Goal: Task Accomplishment & Management: Use online tool/utility

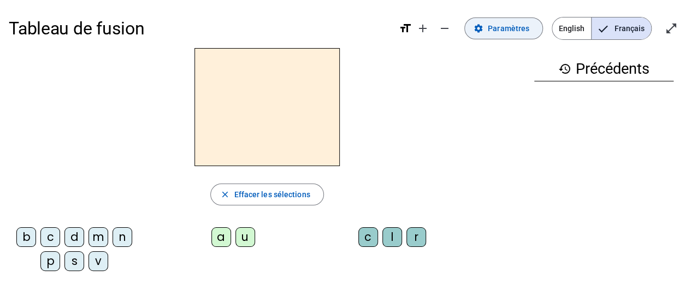
click at [494, 37] on span at bounding box center [504, 28] width 78 height 26
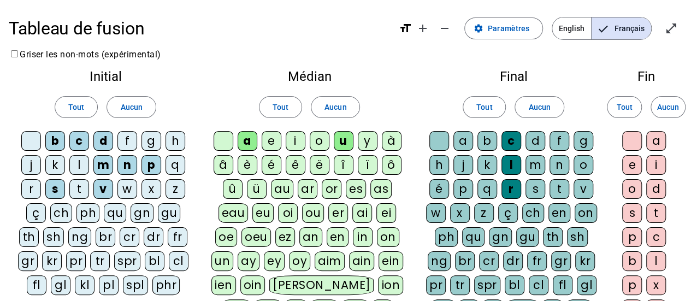
click at [77, 164] on div "l" at bounding box center [79, 165] width 20 height 20
click at [100, 188] on div "v" at bounding box center [103, 189] width 20 height 20
click at [273, 143] on div "e" at bounding box center [272, 141] width 20 height 20
click at [288, 143] on div "i" at bounding box center [296, 141] width 20 height 20
click at [461, 212] on div "x" at bounding box center [460, 213] width 20 height 20
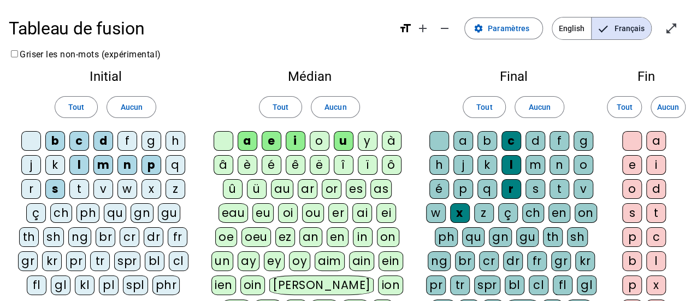
click at [512, 140] on div "c" at bounding box center [512, 141] width 20 height 20
click at [512, 169] on div "l" at bounding box center [512, 165] width 20 height 20
click at [511, 185] on div "r" at bounding box center [512, 189] width 20 height 20
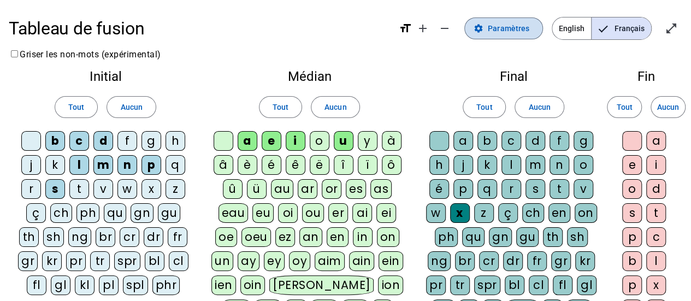
click at [515, 31] on span "Paramètres" at bounding box center [509, 28] width 42 height 13
click at [507, 33] on span "Paramètres" at bounding box center [509, 28] width 42 height 13
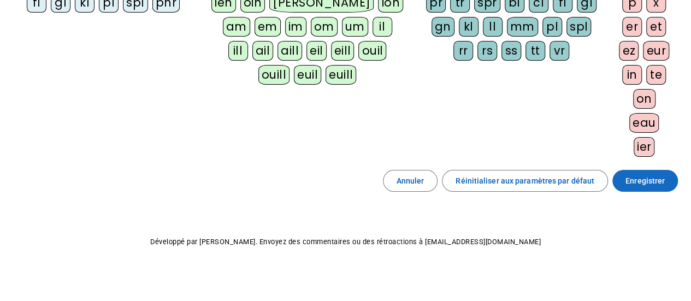
click at [645, 175] on span "Enregistrer" at bounding box center [645, 180] width 39 height 13
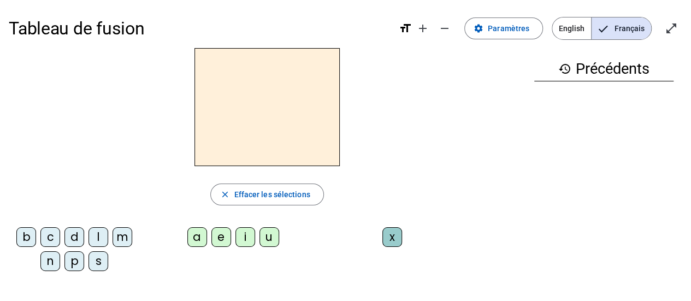
click at [96, 262] on div "s" at bounding box center [99, 261] width 20 height 20
click at [267, 234] on div "u" at bounding box center [270, 237] width 20 height 20
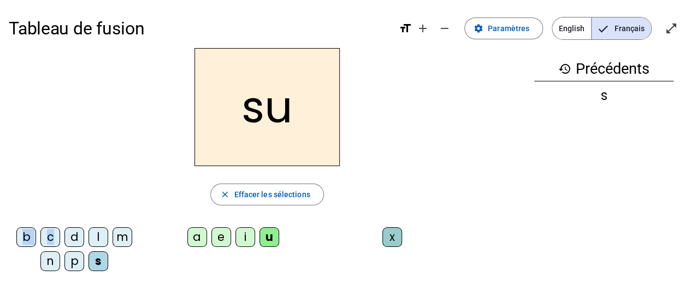
drag, startPoint x: 25, startPoint y: 237, endPoint x: 63, endPoint y: 208, distance: 47.7
click at [63, 208] on div "su close Effacer les sélections b c d l m n p s a e i u x" at bounding box center [267, 164] width 517 height 232
click at [25, 229] on div "b" at bounding box center [26, 237] width 20 height 20
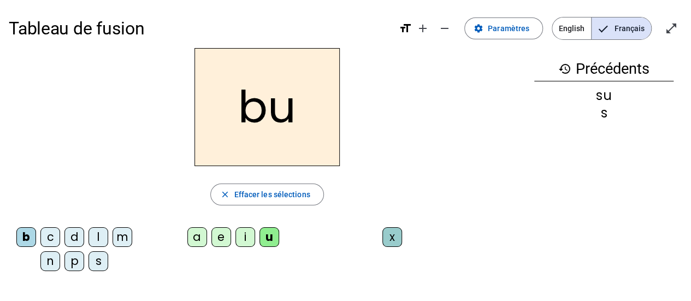
click at [25, 229] on div "b" at bounding box center [26, 237] width 20 height 20
click at [99, 229] on div "l" at bounding box center [99, 237] width 20 height 20
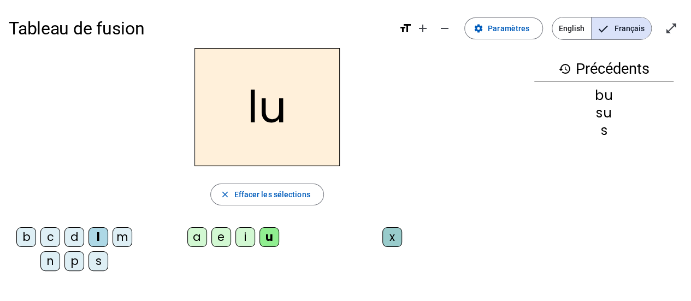
click at [80, 239] on div "d" at bounding box center [75, 237] width 20 height 20
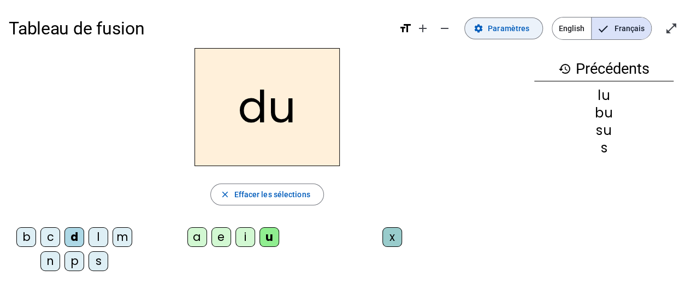
click at [488, 27] on span at bounding box center [504, 28] width 78 height 26
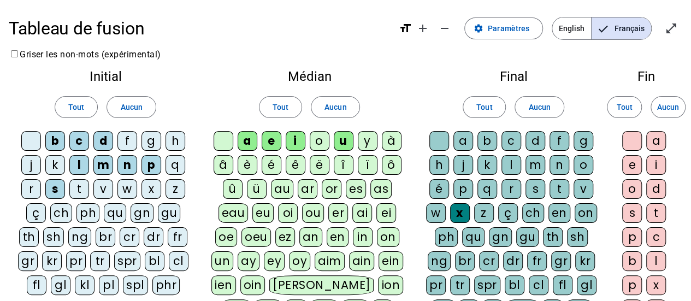
click at [79, 187] on div "t" at bounding box center [79, 189] width 20 height 20
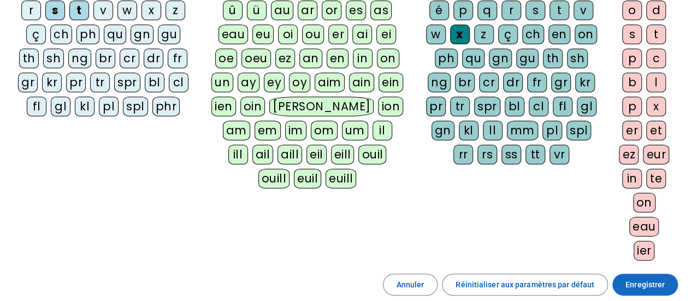
click at [638, 286] on span "Enregistrer" at bounding box center [645, 284] width 39 height 13
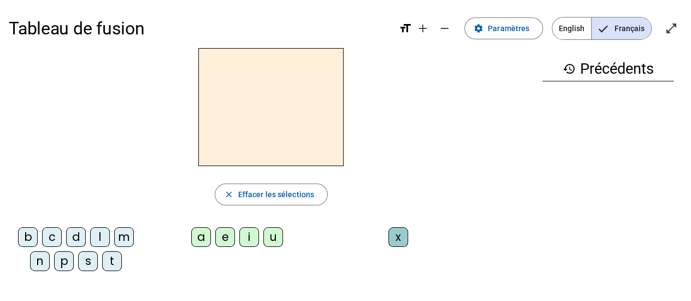
click at [79, 238] on div "d" at bounding box center [76, 237] width 20 height 20
click at [266, 239] on div "u" at bounding box center [273, 237] width 20 height 20
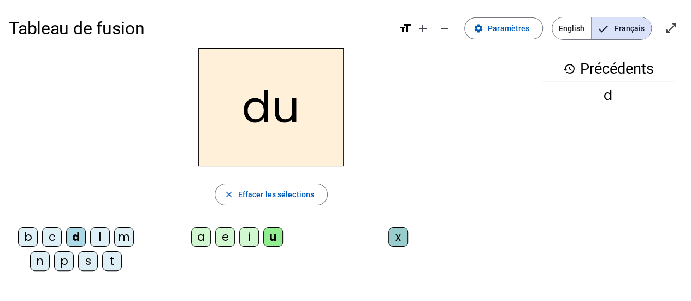
click at [111, 258] on div "t" at bounding box center [112, 261] width 20 height 20
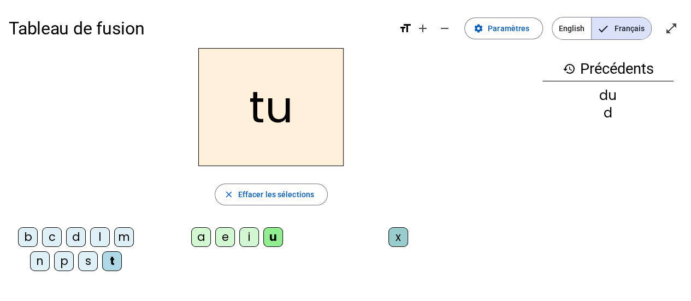
click at [203, 230] on div "a" at bounding box center [201, 237] width 20 height 20
click at [96, 262] on div "s" at bounding box center [88, 261] width 20 height 20
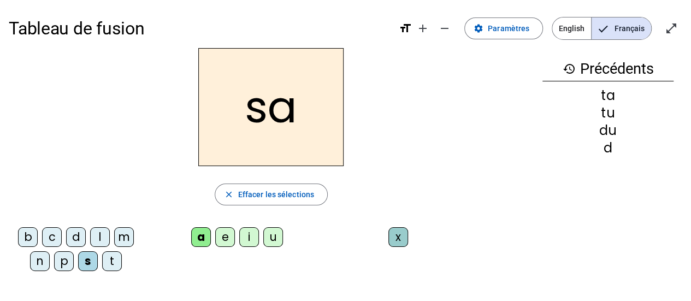
click at [397, 239] on div "x" at bounding box center [399, 237] width 20 height 20
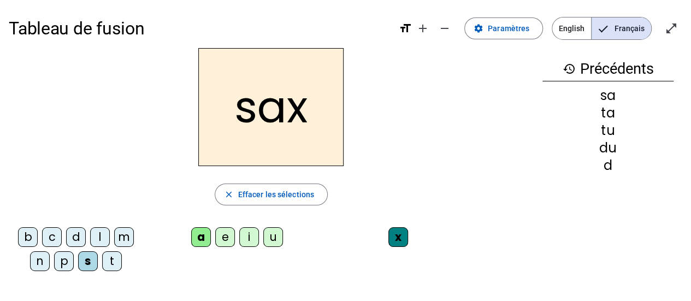
click at [122, 234] on div "m" at bounding box center [124, 237] width 20 height 20
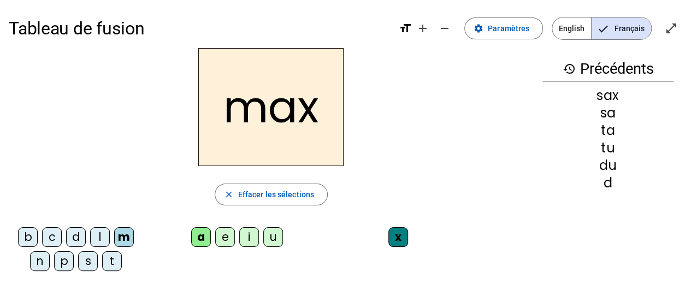
click at [398, 237] on div "x" at bounding box center [399, 237] width 20 height 20
click at [216, 181] on span "button" at bounding box center [271, 194] width 112 height 26
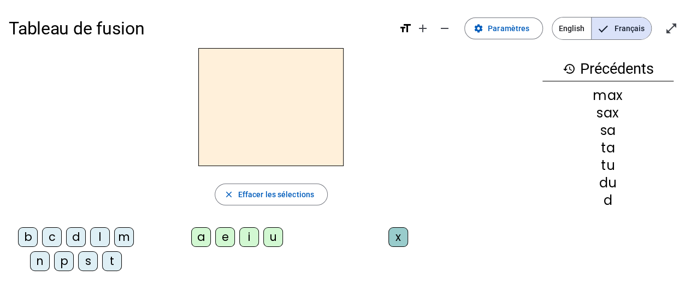
click at [122, 229] on div "m" at bounding box center [124, 237] width 20 height 20
click at [204, 237] on div "a" at bounding box center [201, 237] width 20 height 20
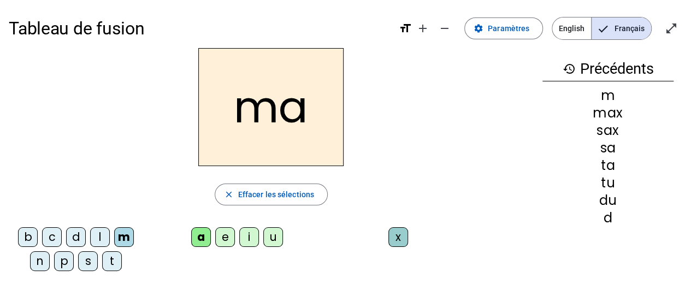
click at [107, 248] on letter-bubble "l" at bounding box center [102, 239] width 24 height 24
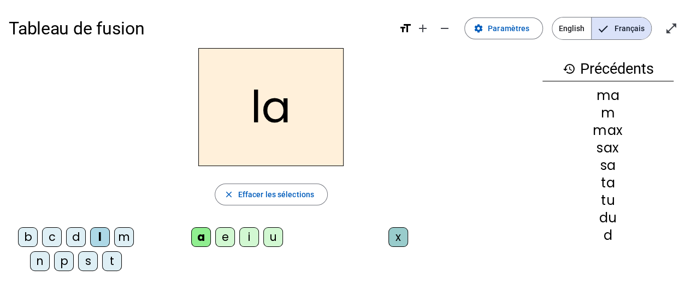
click at [214, 232] on letter-bubble "a" at bounding box center [203, 239] width 24 height 24
click at [220, 232] on div "e" at bounding box center [225, 237] width 20 height 20
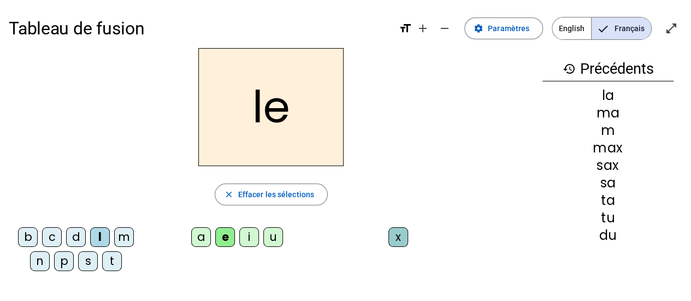
click at [86, 255] on div "s" at bounding box center [88, 261] width 20 height 20
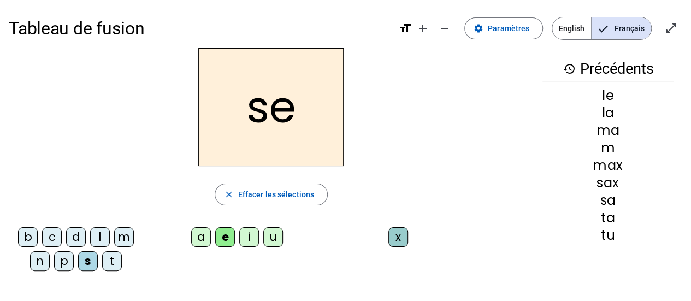
click at [247, 237] on div "i" at bounding box center [249, 237] width 20 height 20
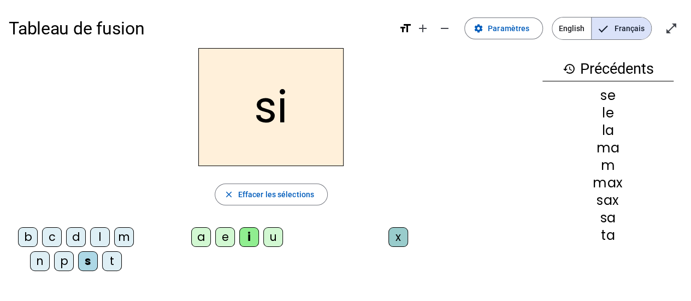
click at [39, 261] on div "n" at bounding box center [40, 261] width 20 height 20
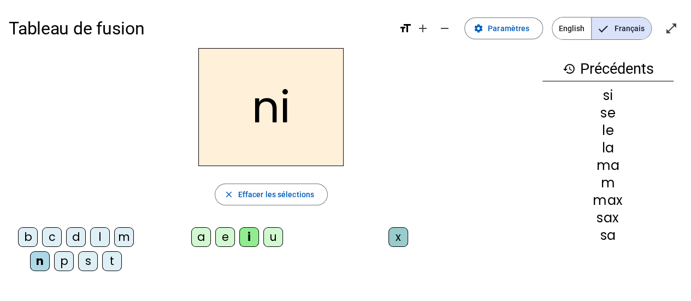
click at [58, 259] on div "p" at bounding box center [64, 261] width 20 height 20
